Goal: Information Seeking & Learning: Understand process/instructions

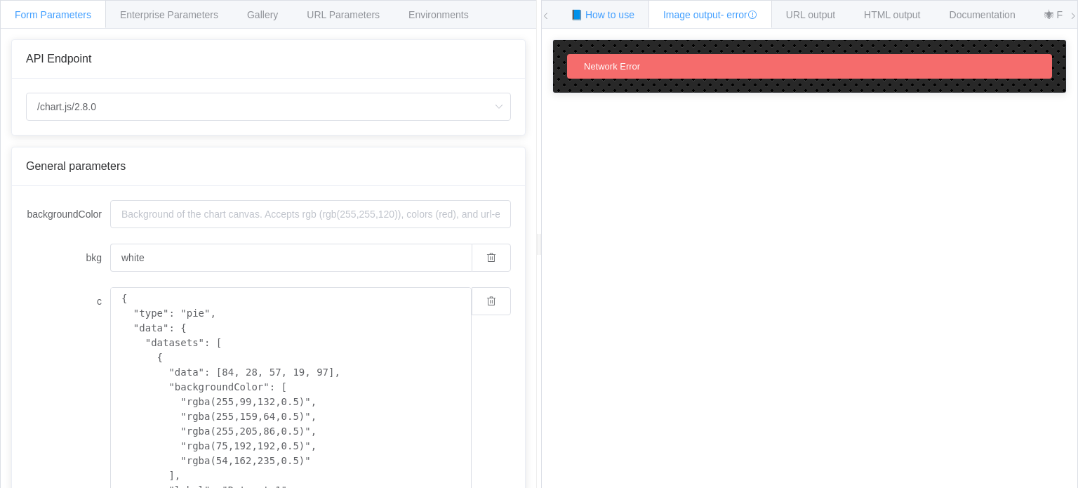
click at [590, 23] on div "📘 How to use" at bounding box center [602, 14] width 93 height 28
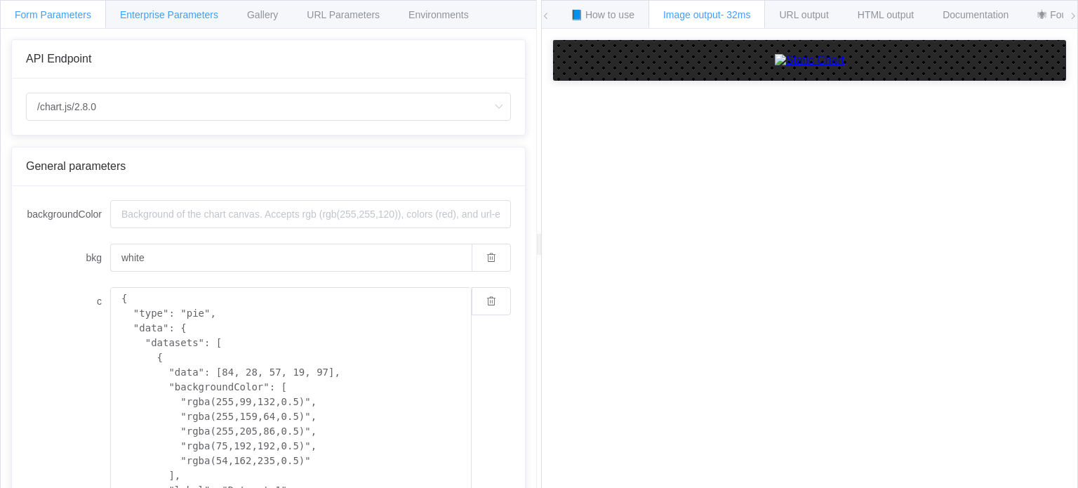
click at [190, 19] on span "Enterprise Parameters" at bounding box center [169, 14] width 98 height 11
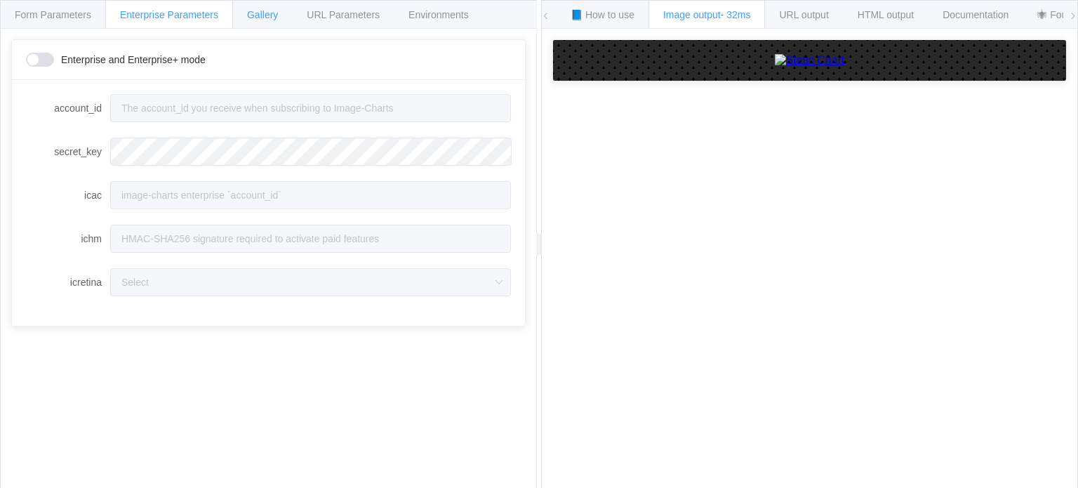
click at [284, 16] on div "Gallery" at bounding box center [262, 14] width 60 height 28
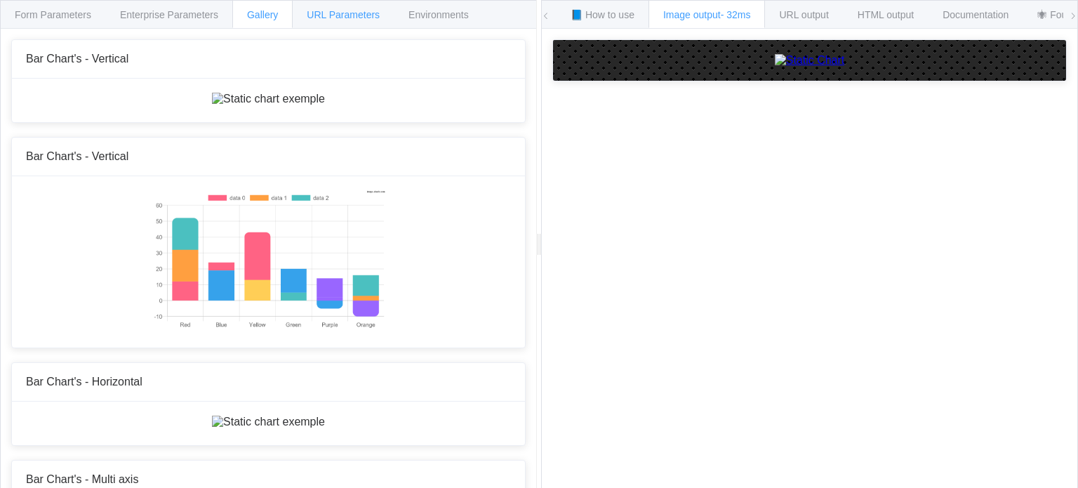
click at [339, 22] on div "URL Parameters" at bounding box center [343, 14] width 102 height 28
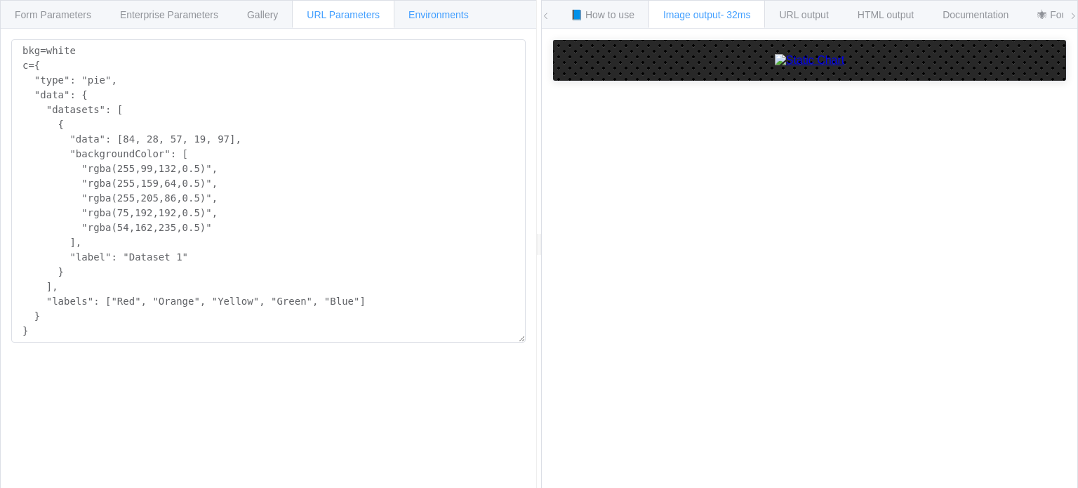
click at [421, 8] on div "Environments" at bounding box center [439, 14] width 90 height 28
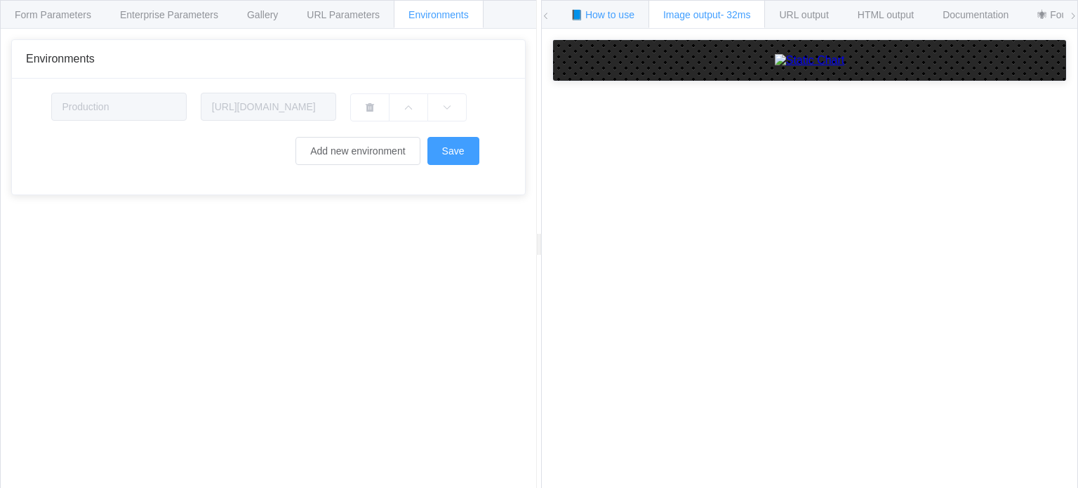
click at [614, 18] on span "📘 How to use" at bounding box center [603, 14] width 64 height 11
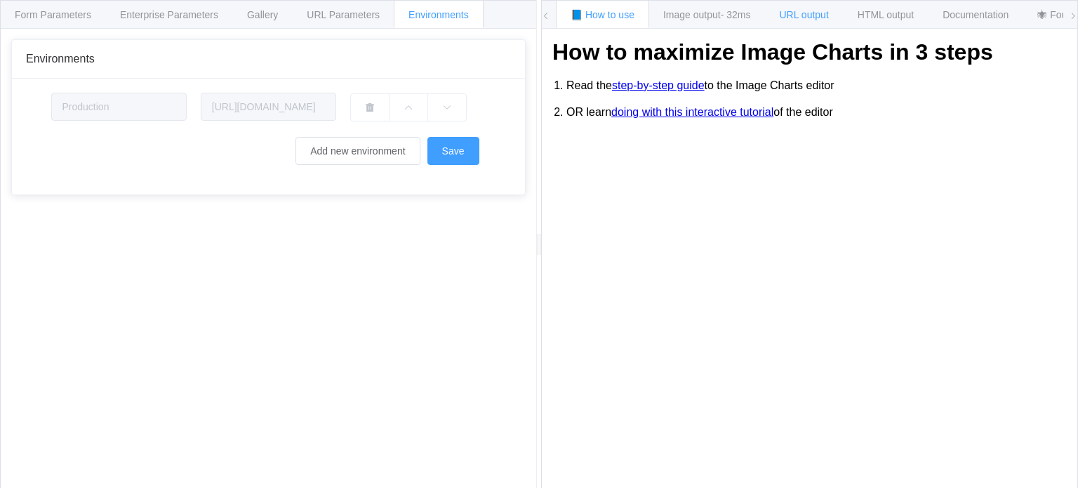
click at [808, 16] on span "URL output" at bounding box center [803, 14] width 49 height 11
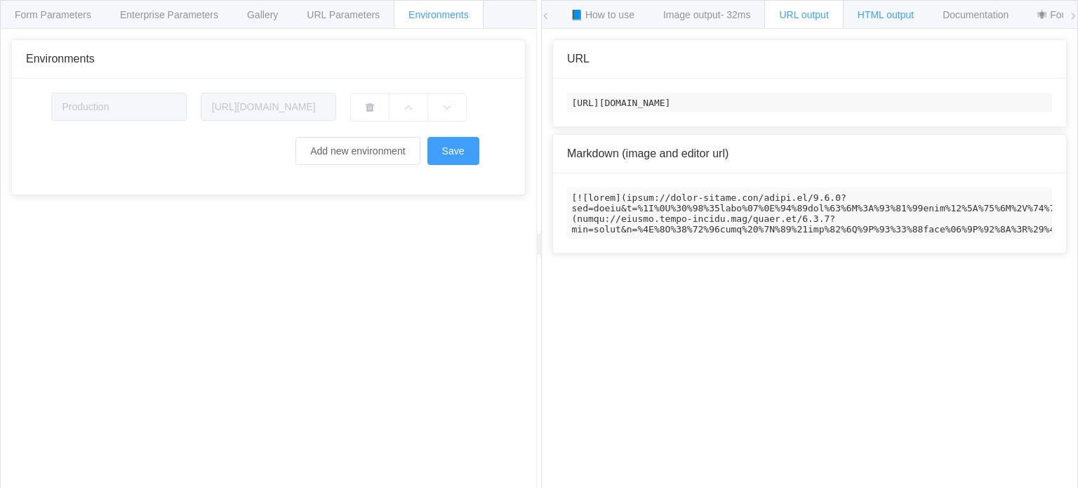
click at [859, 16] on div "HTML output" at bounding box center [886, 14] width 86 height 28
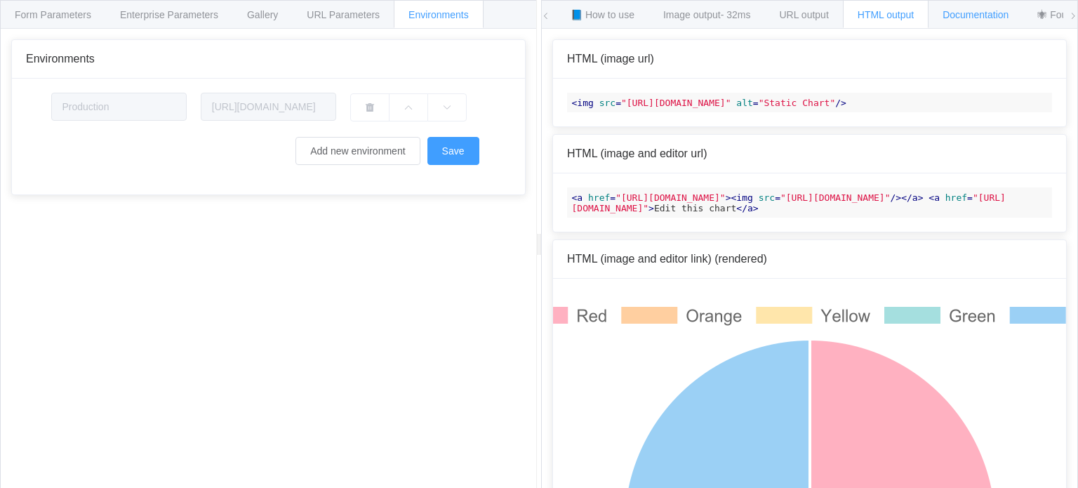
click at [972, 14] on span "Documentation" at bounding box center [976, 14] width 66 height 11
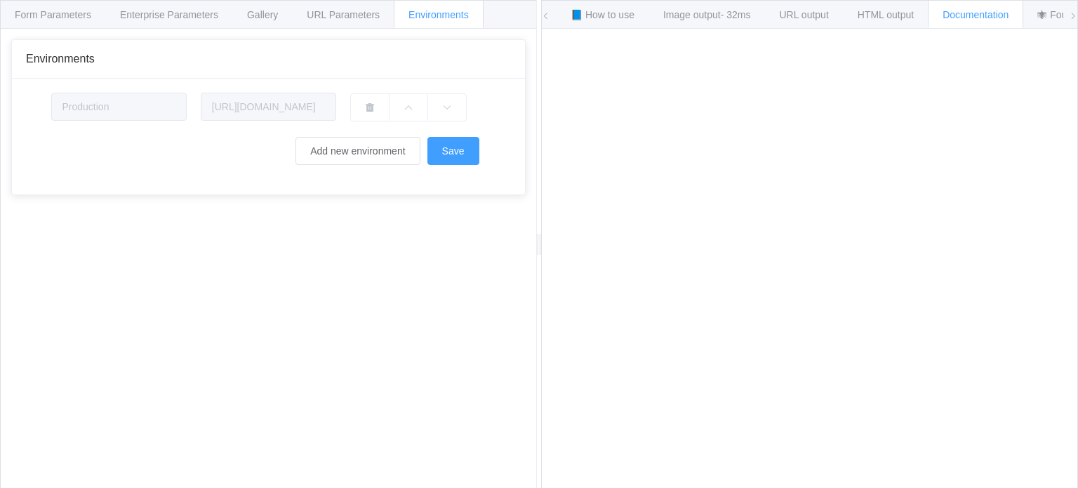
click at [1064, 12] on div "📘 How to use Image output - 32ms URL output HTML output Documentation 🕷 Found a…" at bounding box center [810, 15] width 536 height 28
click at [1073, 16] on icon at bounding box center [1073, 16] width 8 height 8
